Goal: Information Seeking & Learning: Check status

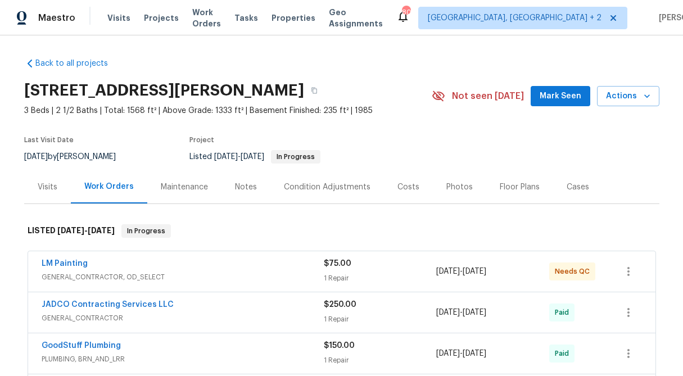
click at [350, 275] on div "1 Repair" at bounding box center [380, 277] width 113 height 11
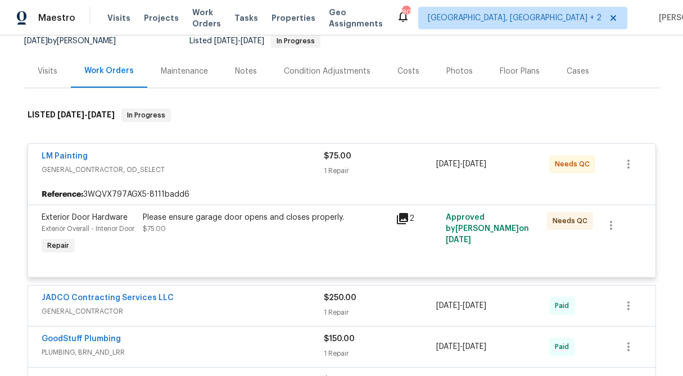
scroll to position [116, 0]
click at [269, 233] on div "Please ensure garage door opens and closes properly. $75.00" at bounding box center [266, 222] width 246 height 22
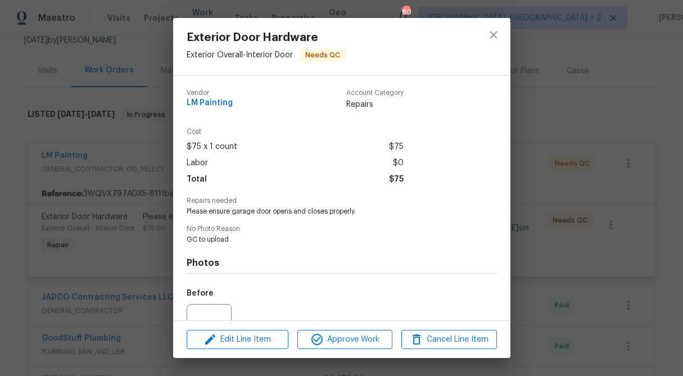
scroll to position [113, 0]
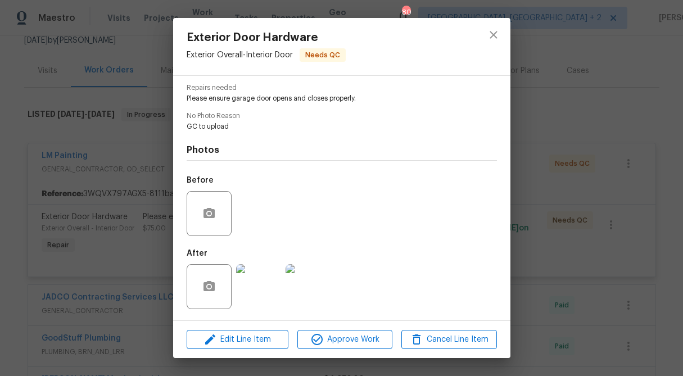
click at [258, 304] on img at bounding box center [258, 286] width 45 height 45
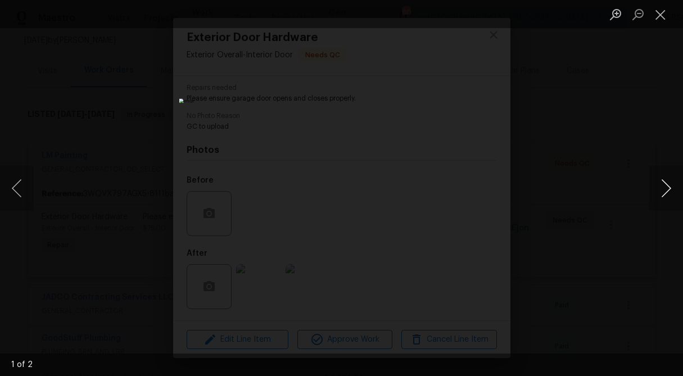
click at [664, 186] on button "Next image" at bounding box center [666, 188] width 34 height 45
click at [664, 15] on button "Close lightbox" at bounding box center [660, 14] width 22 height 20
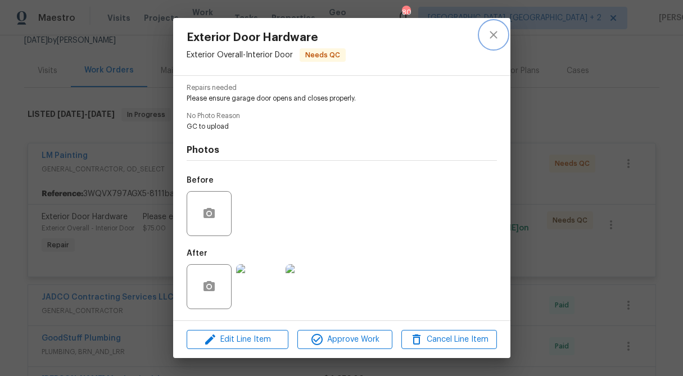
click at [497, 33] on icon "close" at bounding box center [492, 34] width 13 height 13
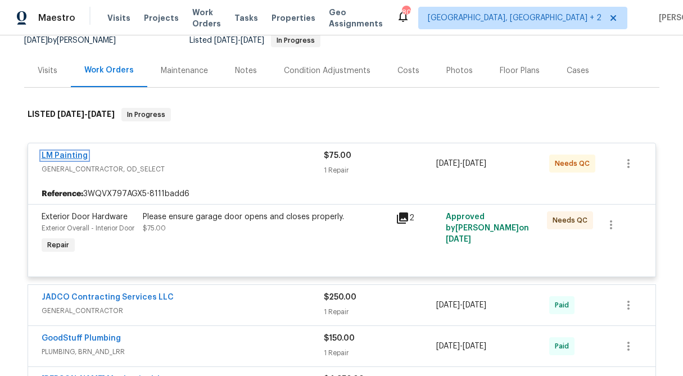
click at [59, 155] on link "LM Painting" at bounding box center [65, 156] width 46 height 8
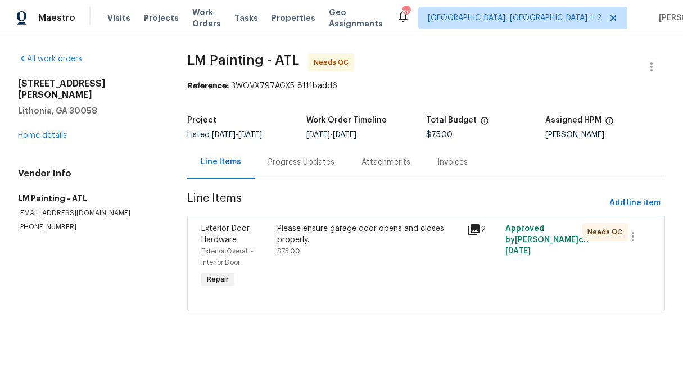
click at [308, 150] on div "Progress Updates" at bounding box center [300, 161] width 93 height 33
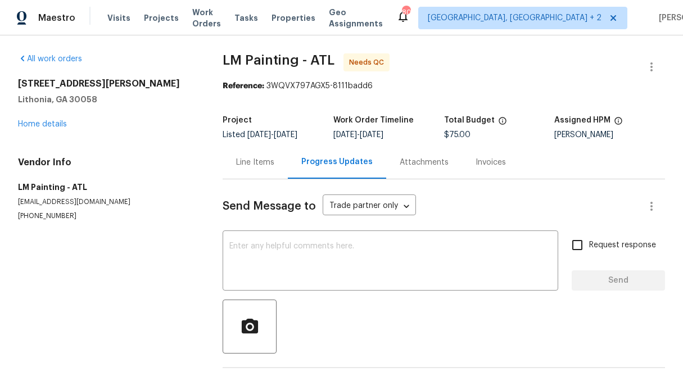
scroll to position [42, 0]
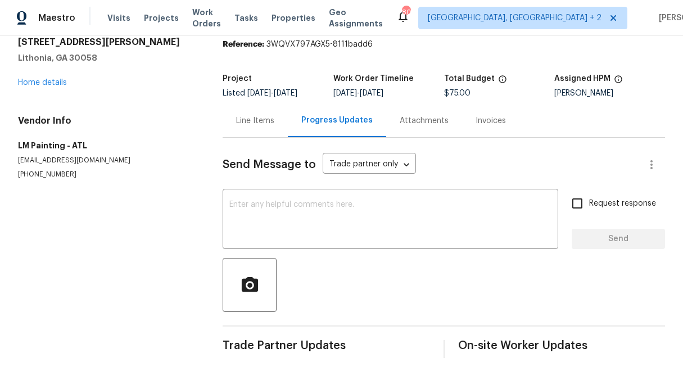
click at [263, 127] on div "Line Items" at bounding box center [254, 120] width 65 height 33
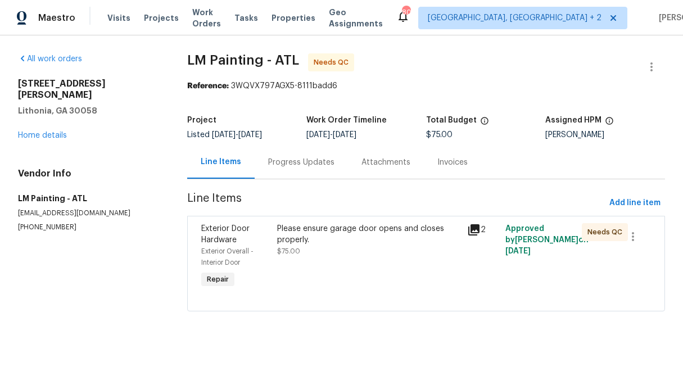
click at [342, 277] on div "Please ensure garage door opens and closes properly. $75.00" at bounding box center [369, 257] width 190 height 74
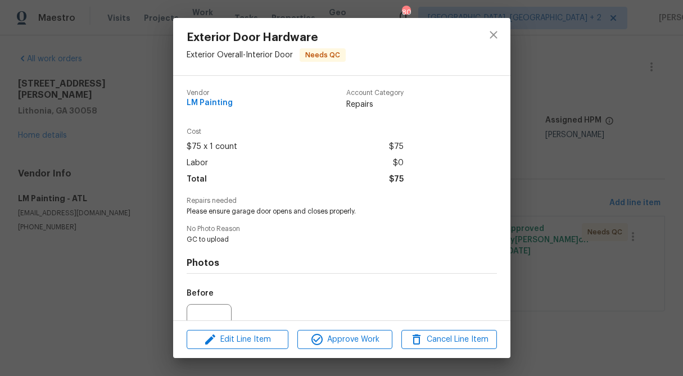
scroll to position [113, 0]
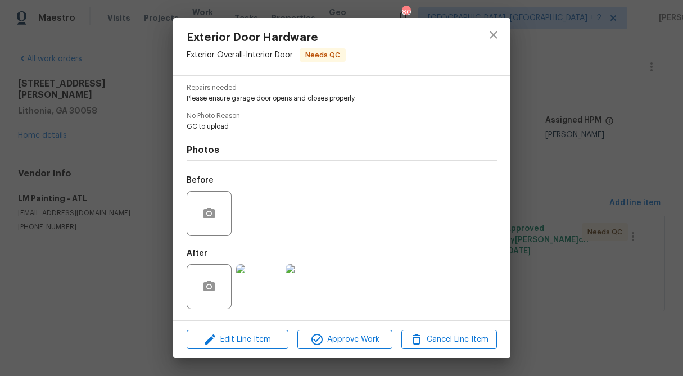
click at [249, 299] on img at bounding box center [258, 286] width 45 height 45
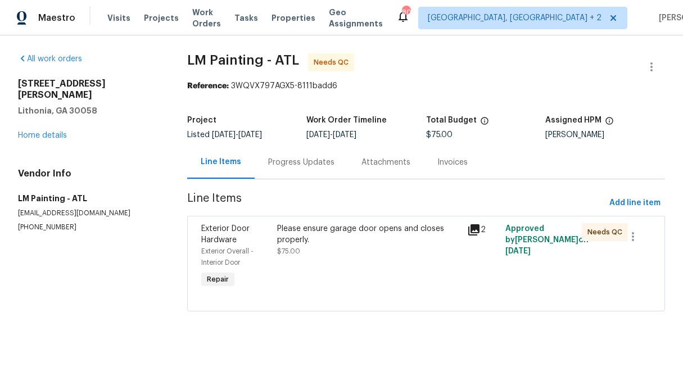
click at [343, 245] on div "Please ensure garage door opens and closes properly. $75.00" at bounding box center [369, 240] width 184 height 34
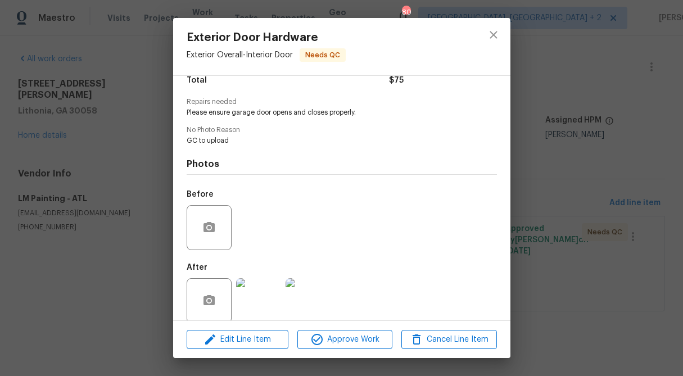
scroll to position [113, 0]
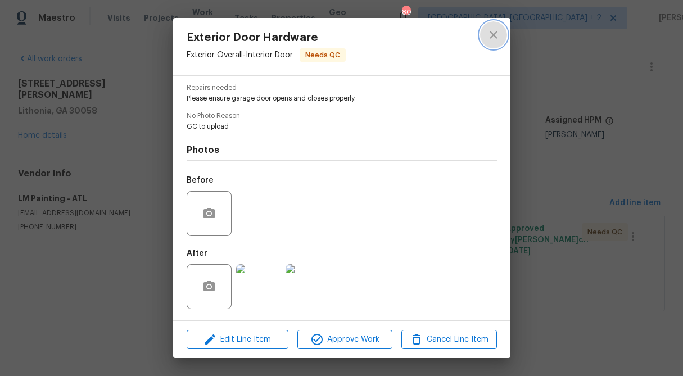
click at [494, 34] on icon "close" at bounding box center [492, 34] width 13 height 13
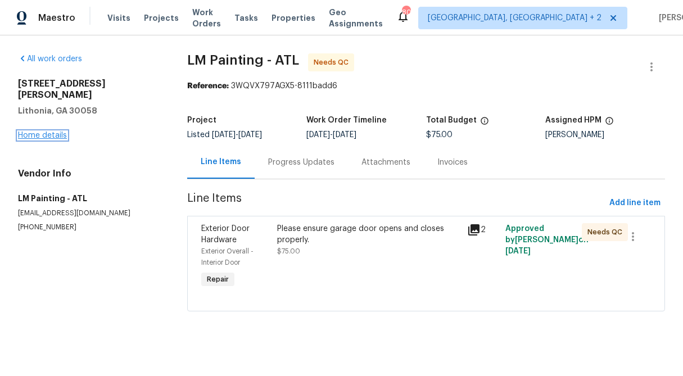
click at [42, 131] on link "Home details" at bounding box center [42, 135] width 49 height 8
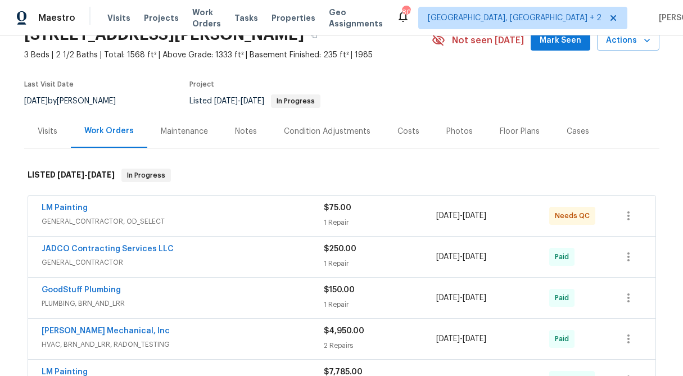
scroll to position [66, 0]
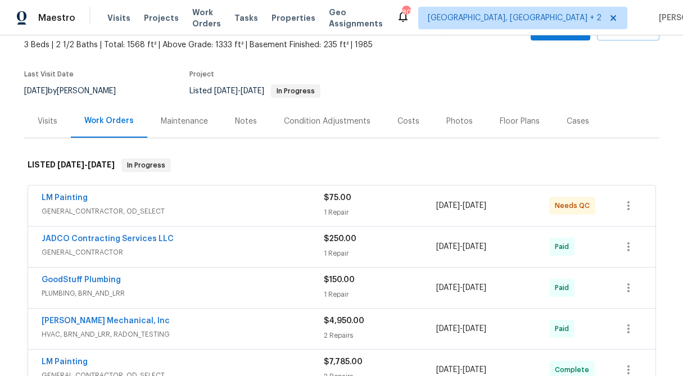
click at [331, 207] on div "1 Repair" at bounding box center [380, 212] width 113 height 11
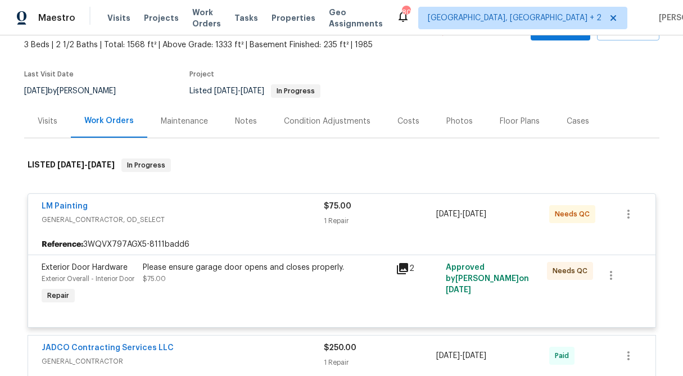
click at [49, 121] on div "Visits" at bounding box center [48, 121] width 20 height 11
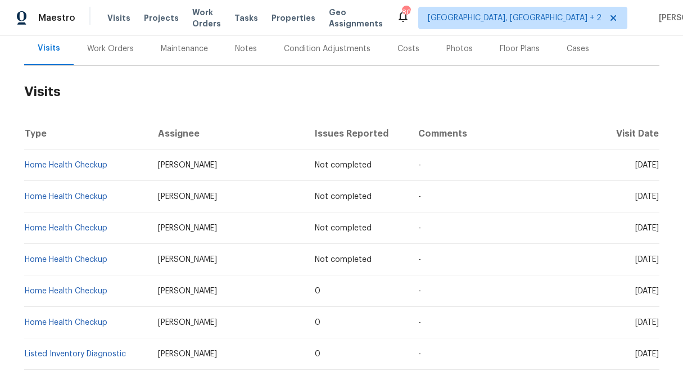
scroll to position [166, 0]
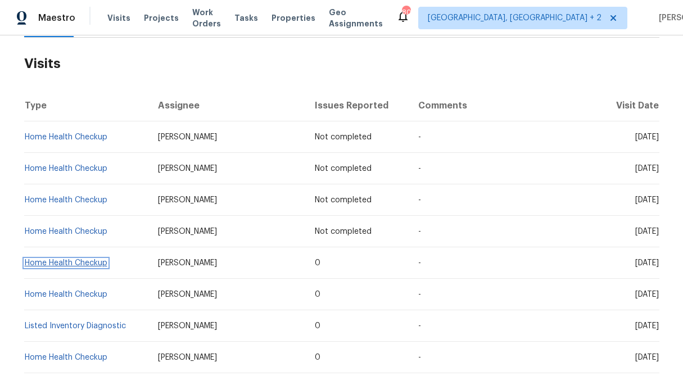
click at [90, 266] on link "Home Health Checkup" at bounding box center [66, 263] width 83 height 8
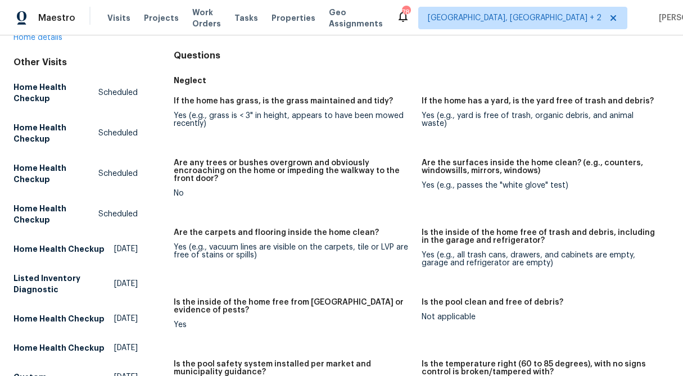
scroll to position [132, 0]
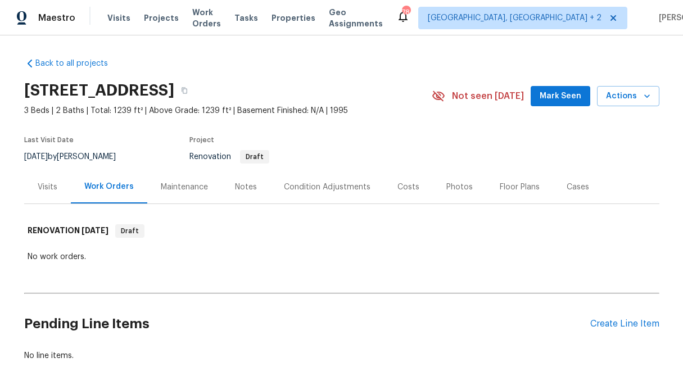
click at [51, 181] on div "Visits" at bounding box center [48, 186] width 20 height 11
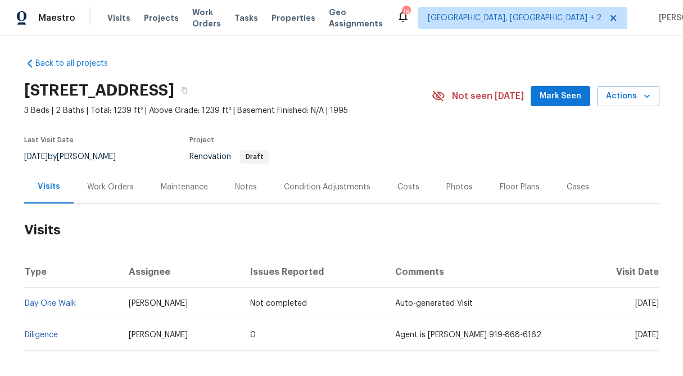
scroll to position [22, 0]
